Goal: Information Seeking & Learning: Learn about a topic

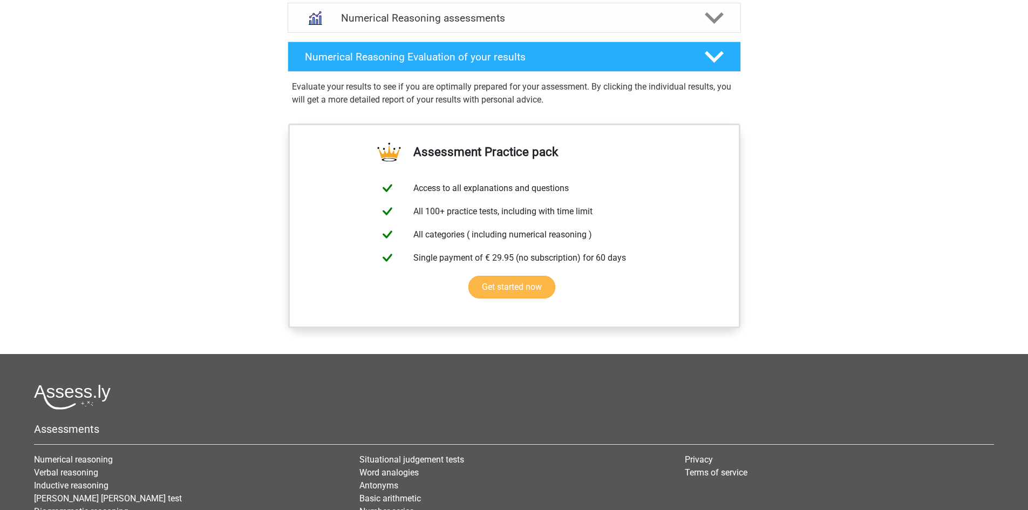
scroll to position [611, 0]
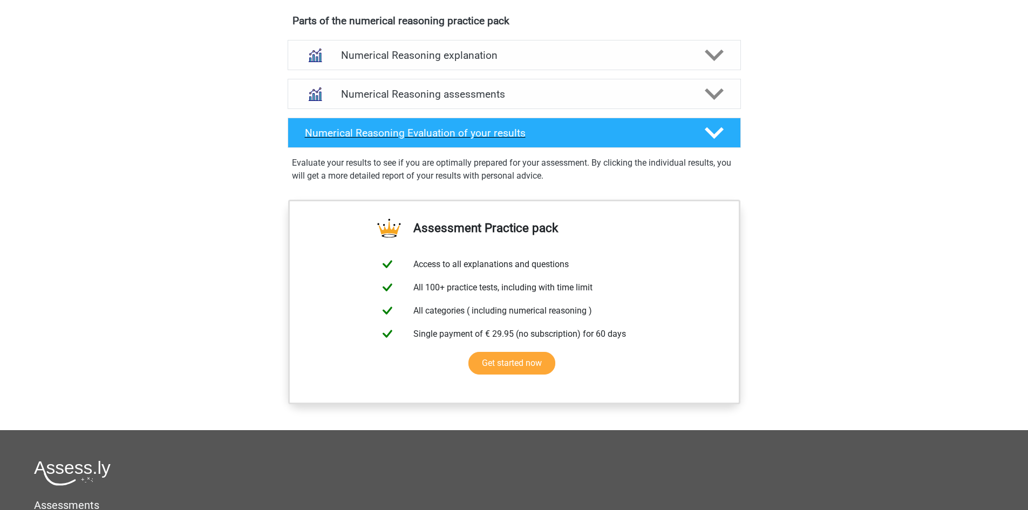
click at [656, 139] on h4 "Numerical Reasoning Evaluation of your results" at bounding box center [496, 133] width 383 height 12
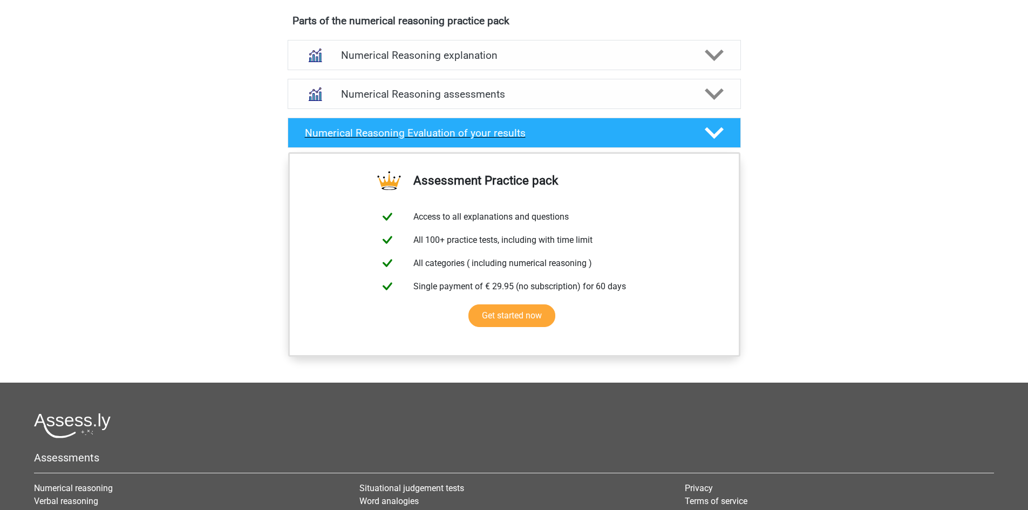
click at [656, 139] on h4 "Numerical Reasoning Evaluation of your results" at bounding box center [496, 133] width 383 height 12
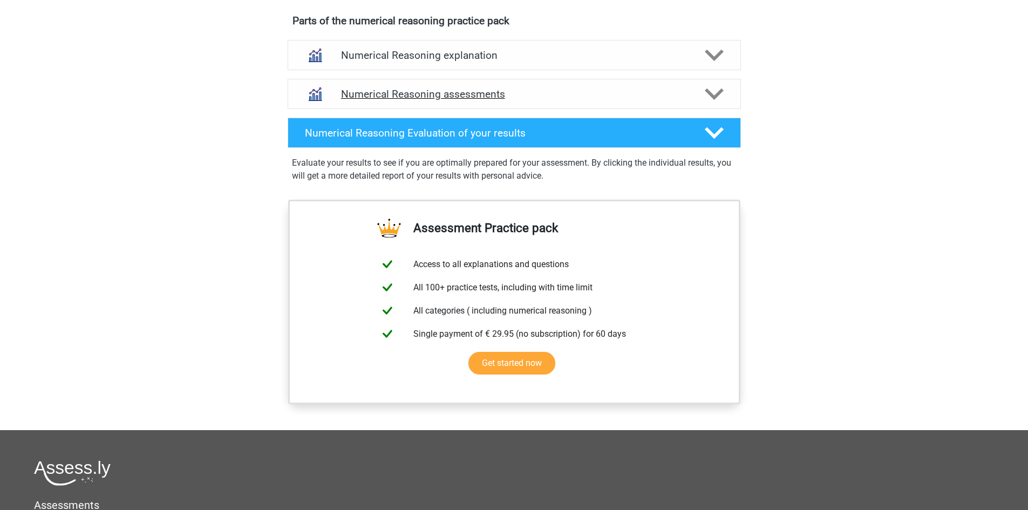
click at [674, 100] on h4 "Numerical Reasoning assessments" at bounding box center [514, 94] width 346 height 12
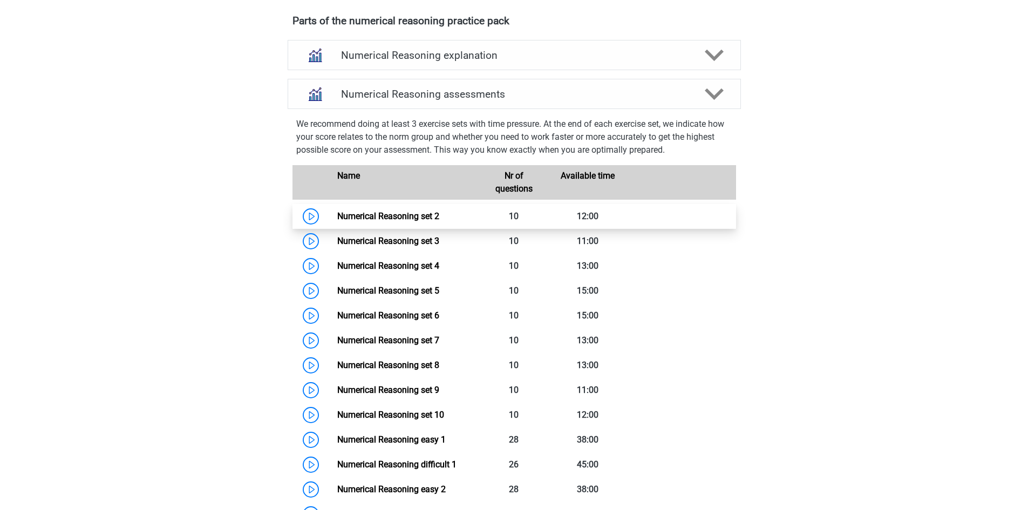
click at [411, 221] on link "Numerical Reasoning set 2" at bounding box center [388, 216] width 102 height 10
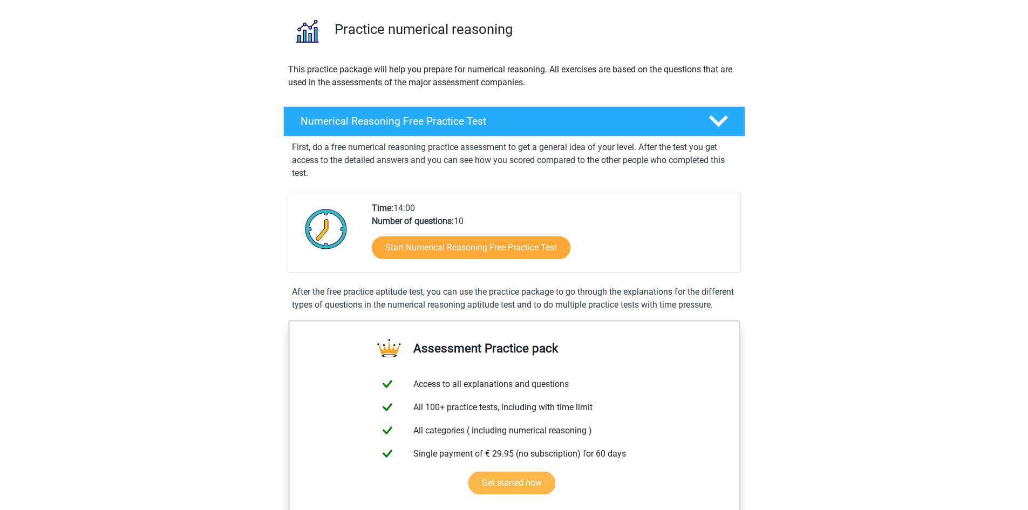
scroll to position [0, 0]
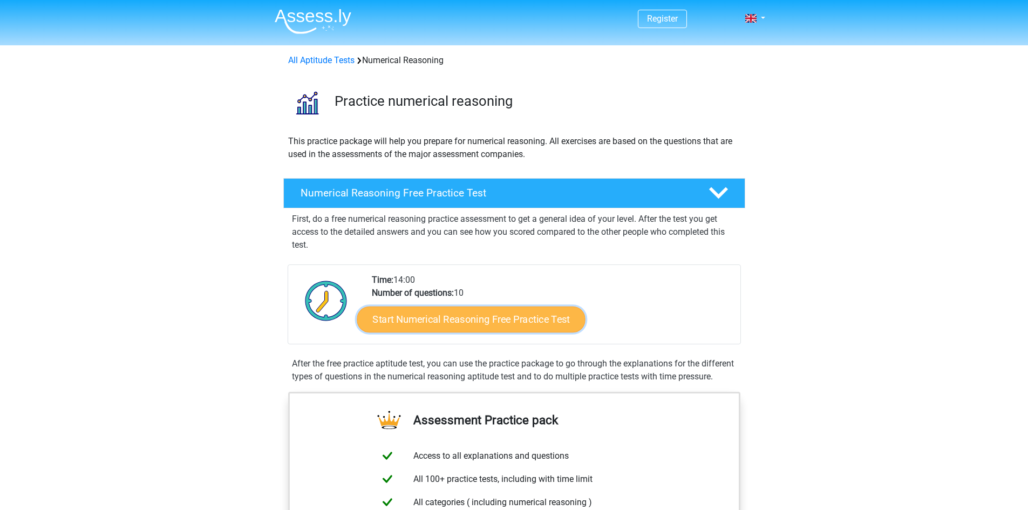
click at [517, 324] on link "Start Numerical Reasoning Free Practice Test" at bounding box center [471, 319] width 228 height 26
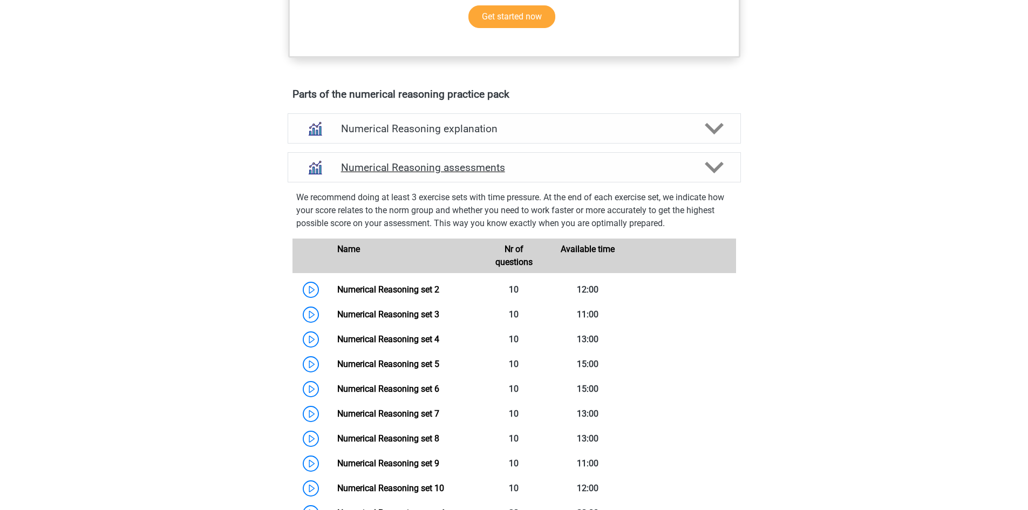
scroll to position [540, 0]
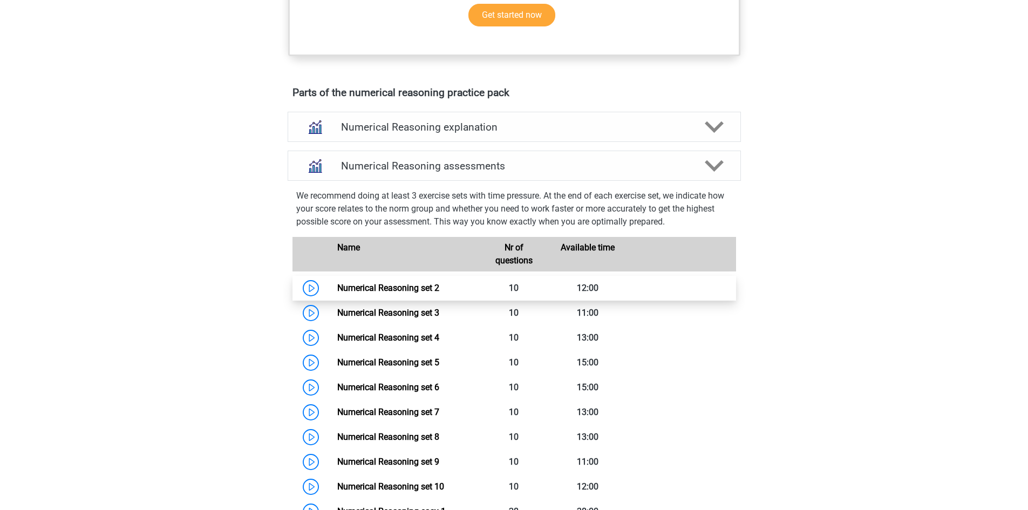
click at [396, 293] on link "Numerical Reasoning set 2" at bounding box center [388, 288] width 102 height 10
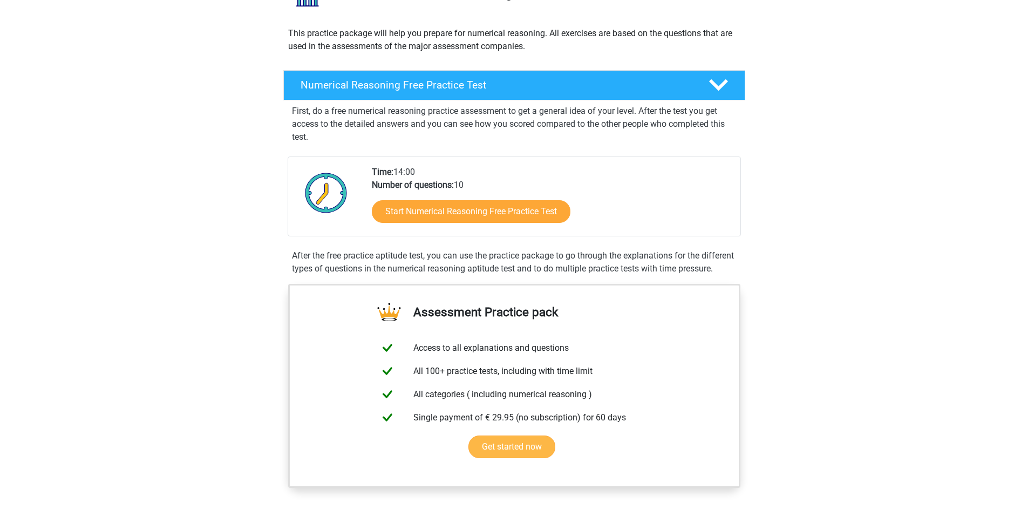
scroll to position [0, 0]
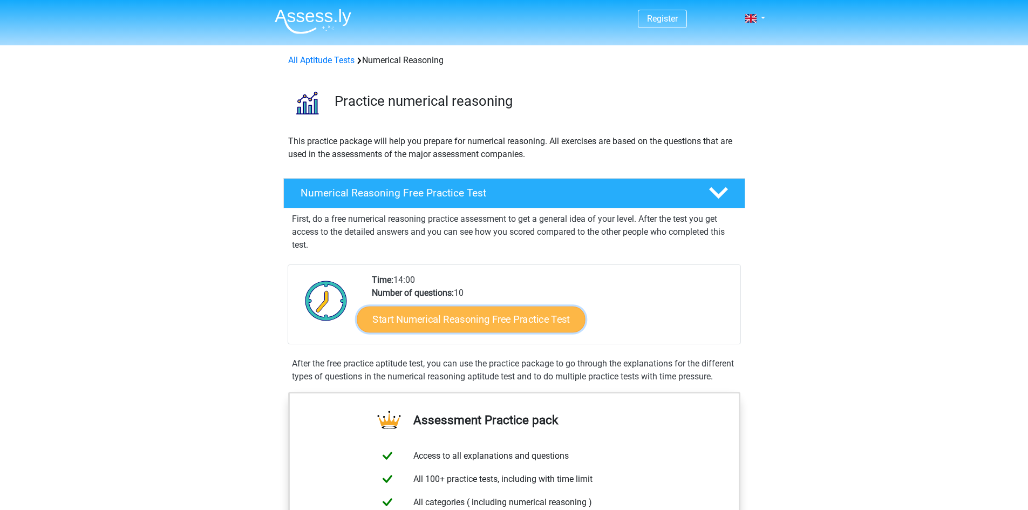
click at [431, 316] on link "Start Numerical Reasoning Free Practice Test" at bounding box center [471, 319] width 228 height 26
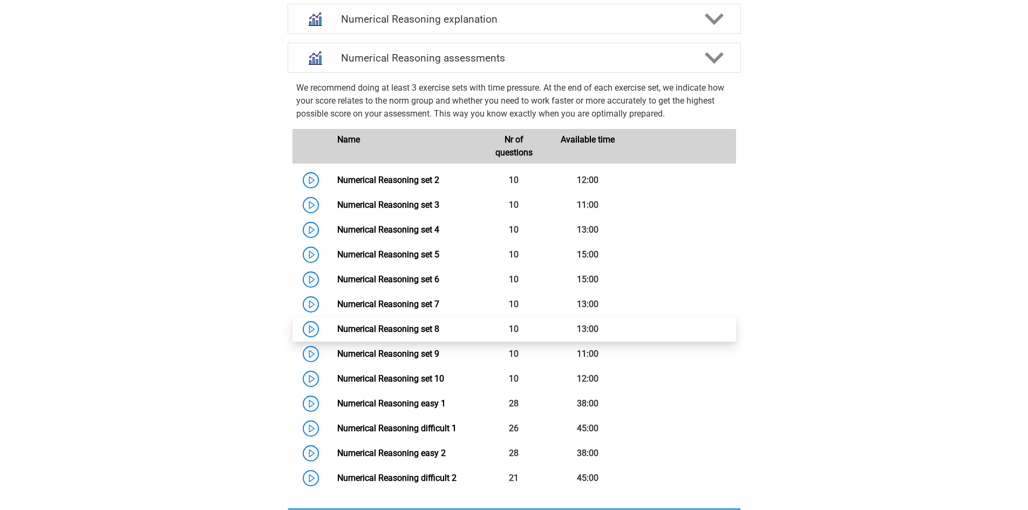
scroll to position [756, 0]
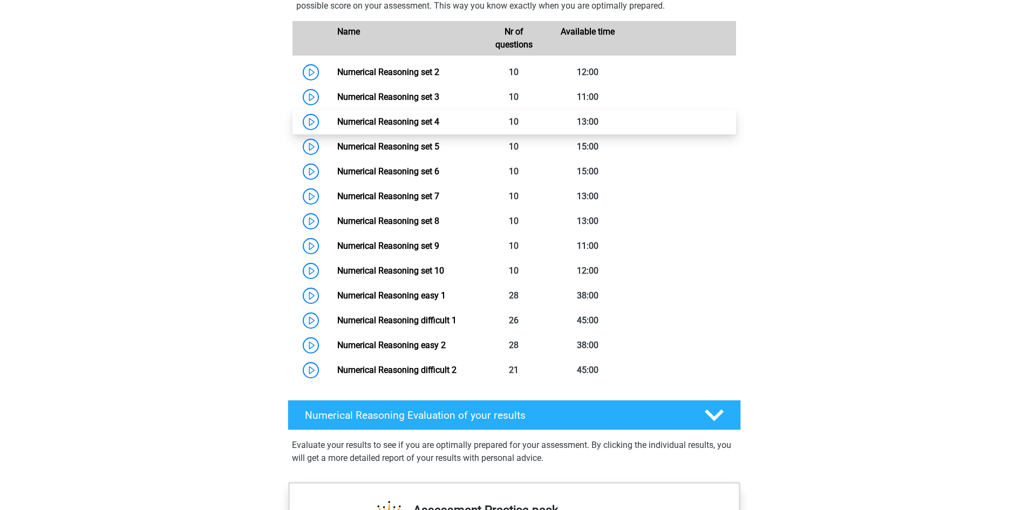
click at [416, 127] on link "Numerical Reasoning set 4" at bounding box center [388, 122] width 102 height 10
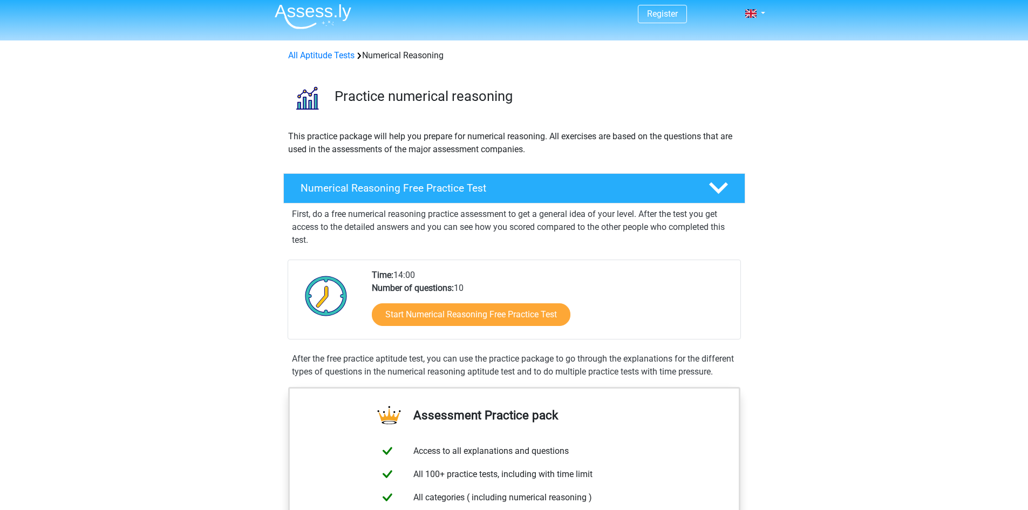
scroll to position [0, 0]
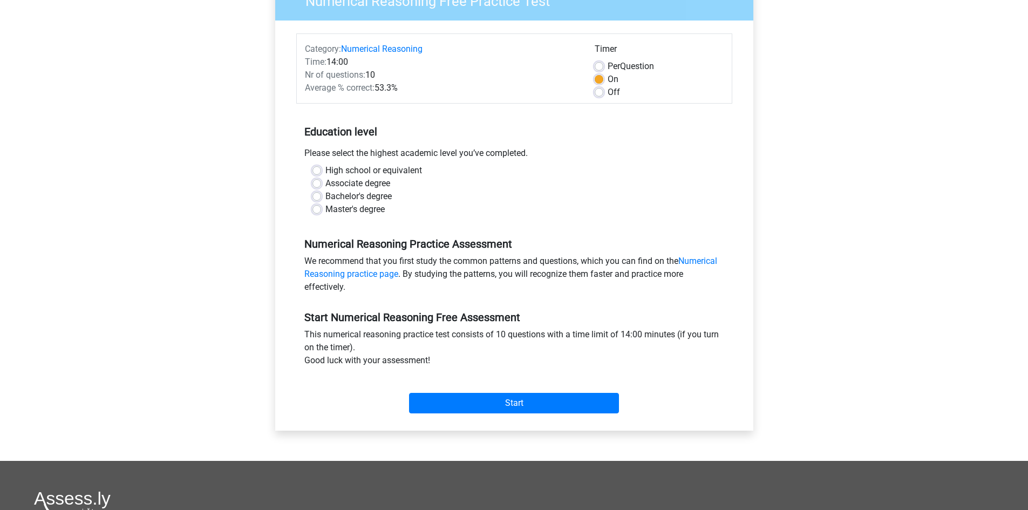
scroll to position [108, 0]
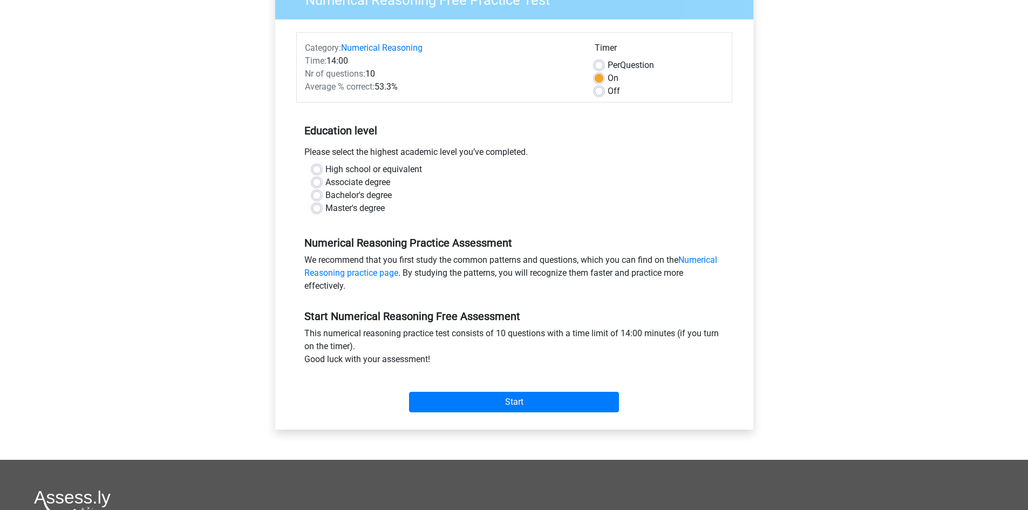
click at [608, 94] on label "Off" at bounding box center [614, 91] width 12 height 13
click at [603, 94] on input "Off" at bounding box center [599, 90] width 9 height 11
radio input "true"
click at [334, 194] on label "Bachelor's degree" at bounding box center [358, 195] width 66 height 13
click at [321, 194] on input "Bachelor's degree" at bounding box center [316, 194] width 9 height 11
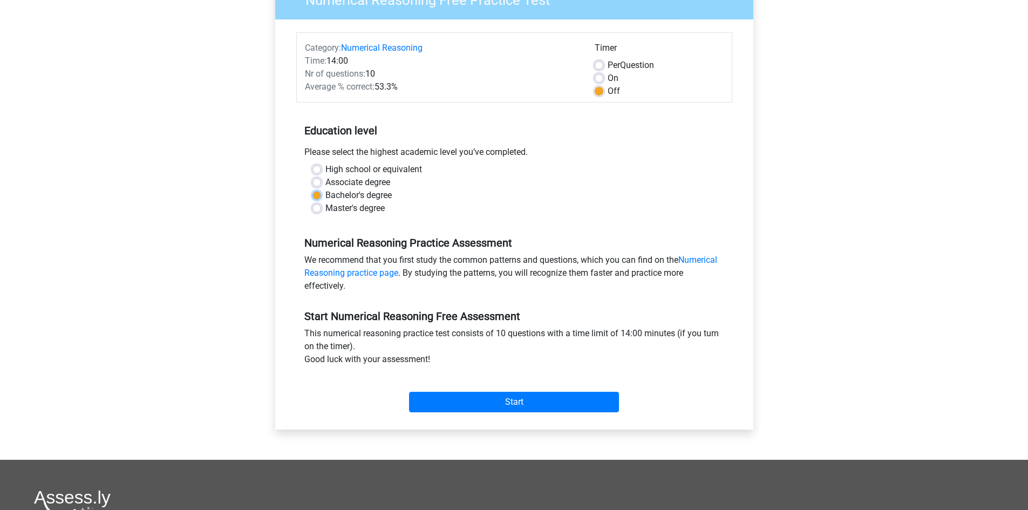
radio input "true"
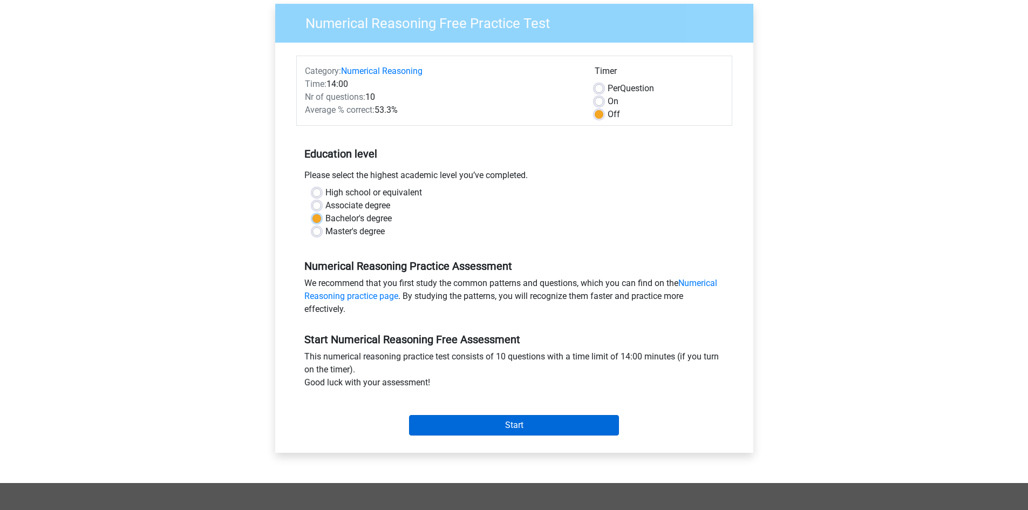
scroll to position [36, 0]
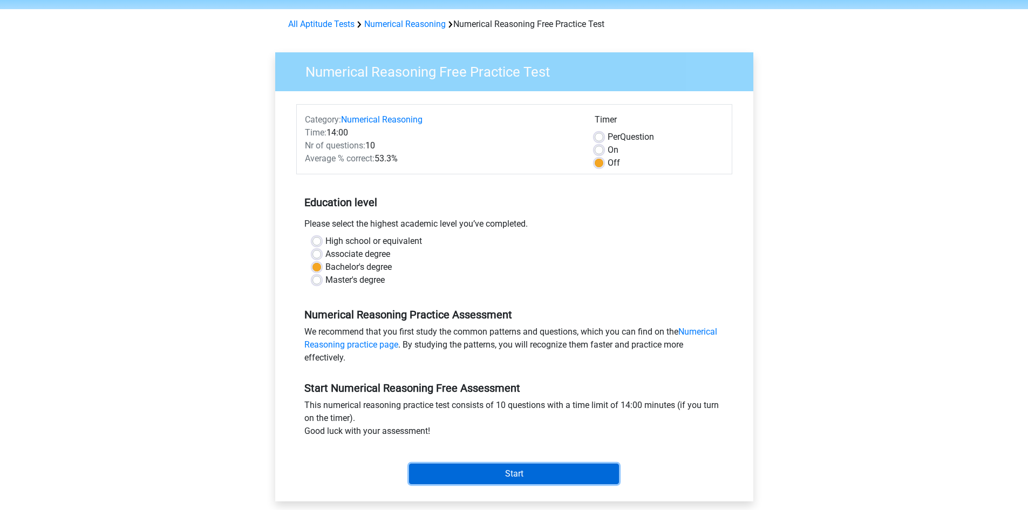
click at [511, 481] on input "Start" at bounding box center [514, 474] width 210 height 21
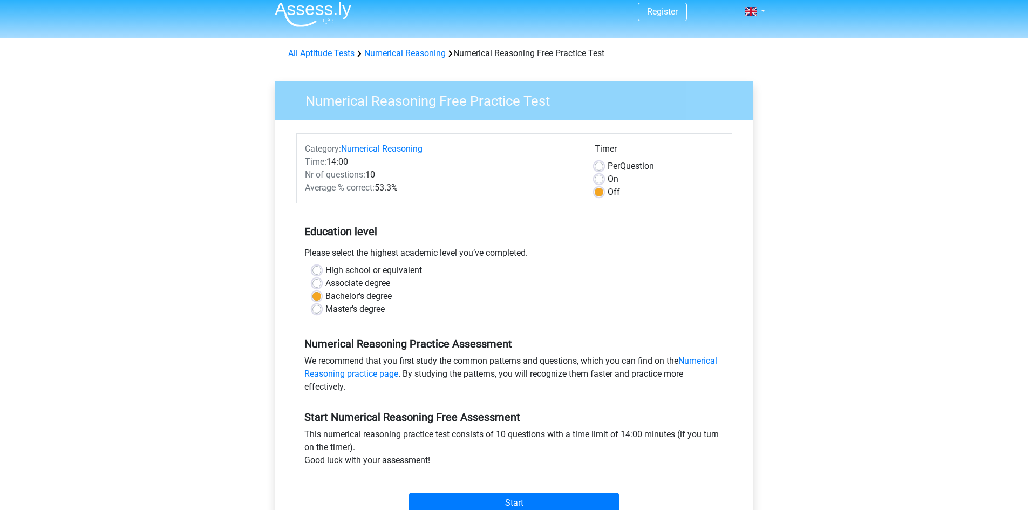
scroll to position [0, 0]
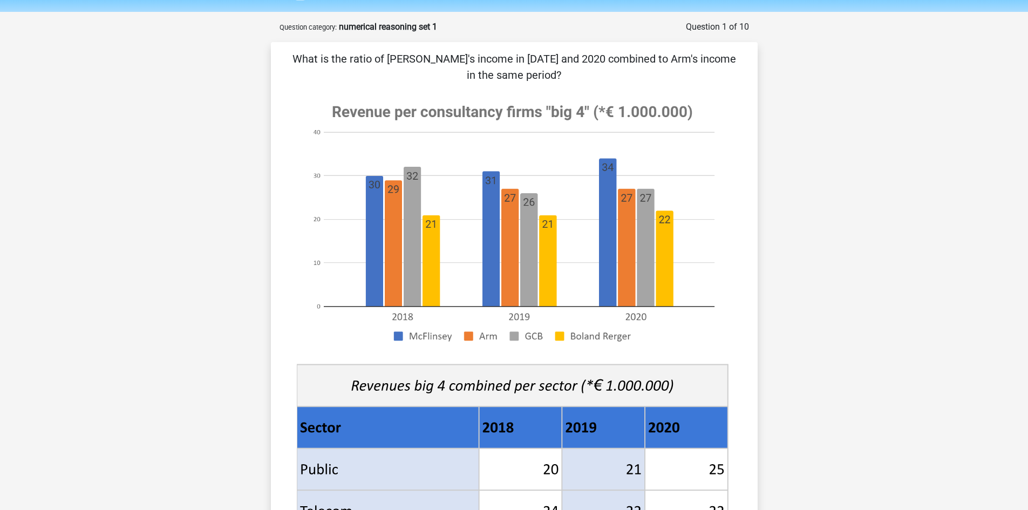
scroll to position [108, 0]
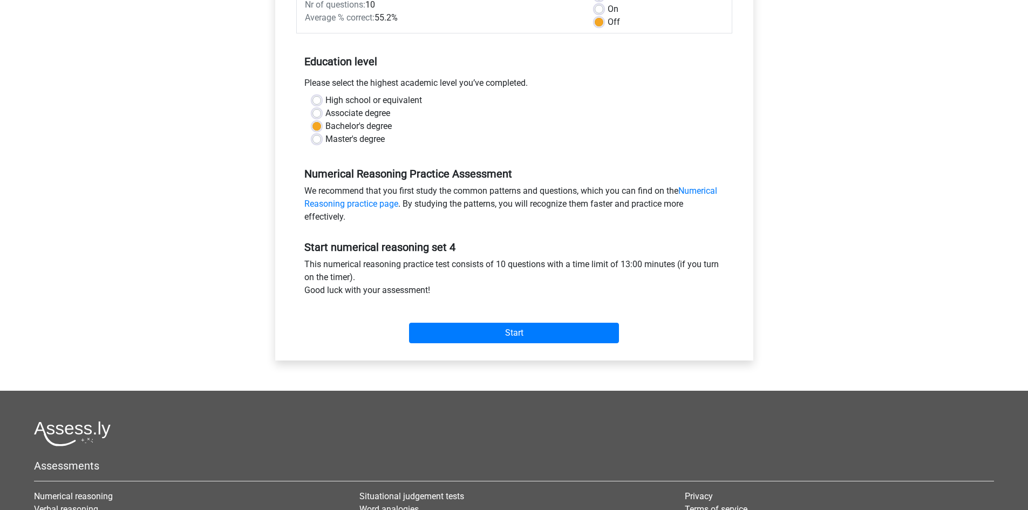
scroll to position [180, 0]
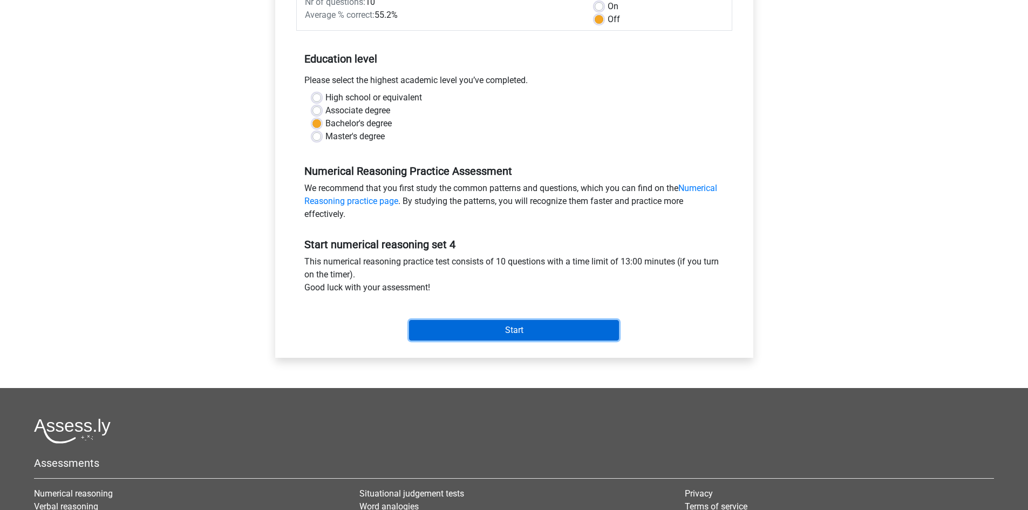
click at [564, 333] on input "Start" at bounding box center [514, 330] width 210 height 21
